Goal: Task Accomplishment & Management: Complete application form

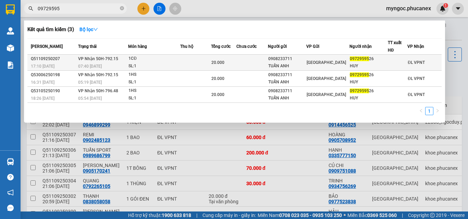
type input "09729595"
click at [186, 61] on td at bounding box center [195, 63] width 31 height 16
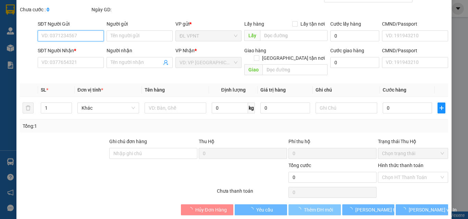
scroll to position [35, 0]
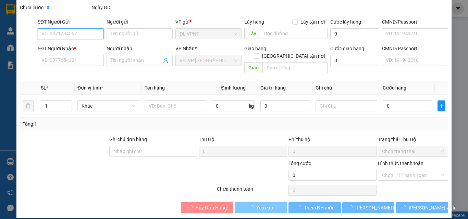
type input "0908233711"
type input "TUẤN ANH"
type input "022870401"
type input "0972959526"
type input "HUY"
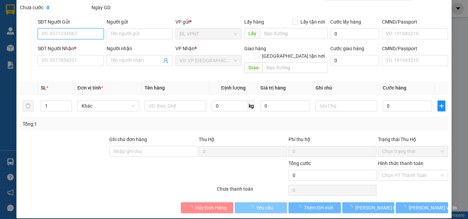
type input "20.000"
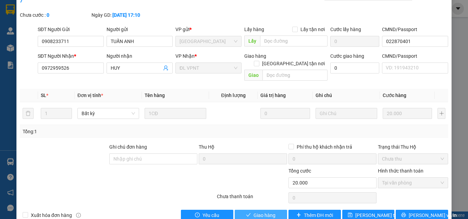
click at [255, 212] on span "Giao hàng" at bounding box center [264, 216] width 22 height 8
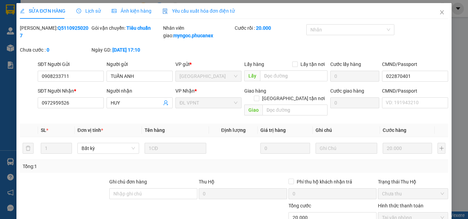
scroll to position [0, 0]
click at [439, 11] on icon "close" at bounding box center [441, 12] width 5 height 5
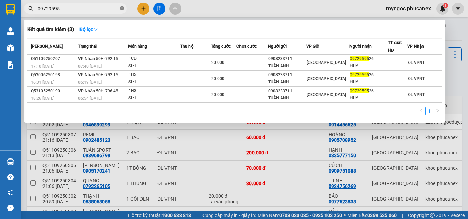
click at [121, 9] on icon "close-circle" at bounding box center [122, 8] width 4 height 4
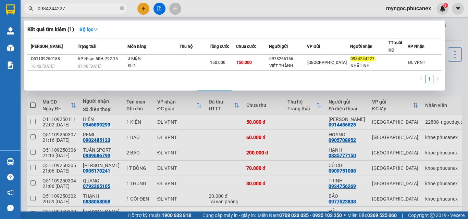
type input "0984244227"
click at [121, 9] on icon "close-circle" at bounding box center [122, 8] width 4 height 4
type input "0935412"
